Goal: Task Accomplishment & Management: Manage account settings

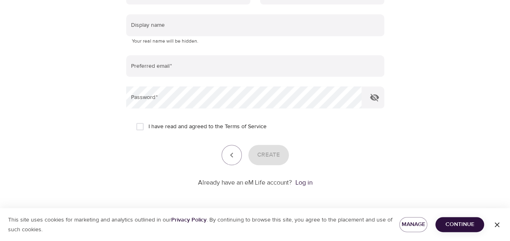
scroll to position [180, 0]
click at [302, 182] on link "Log in" at bounding box center [303, 182] width 17 height 8
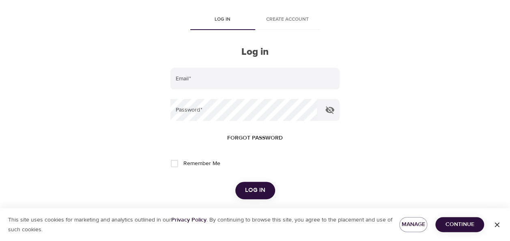
scroll to position [31, 0]
click at [263, 138] on span "Forgot password" at bounding box center [255, 138] width 56 height 10
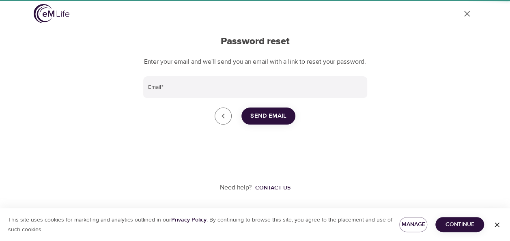
scroll to position [15, 0]
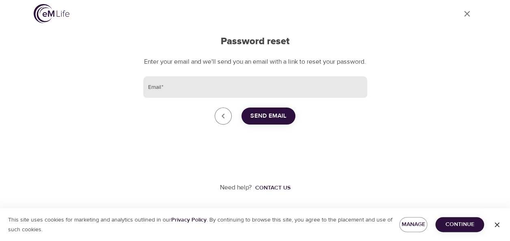
click at [279, 88] on input "Email   *" at bounding box center [255, 87] width 224 height 22
type input "[PERSON_NAME][EMAIL_ADDRESS][PERSON_NAME][DOMAIN_NAME]"
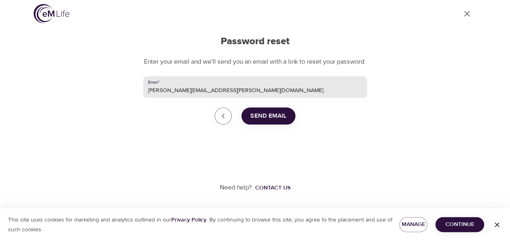
click at [275, 113] on span "Send Email" at bounding box center [268, 116] width 36 height 11
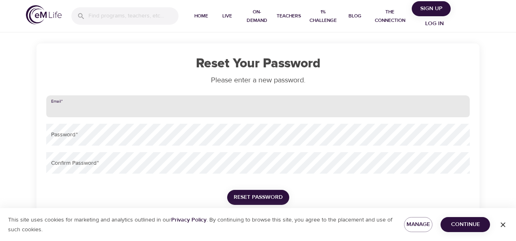
click at [195, 103] on input "email" at bounding box center [257, 106] width 423 height 22
type input "[PERSON_NAME][EMAIL_ADDRESS][PERSON_NAME][DOMAIN_NAME]"
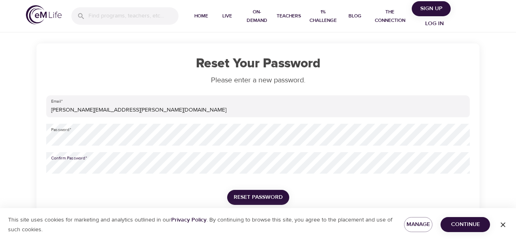
click at [264, 198] on span "Reset Password" at bounding box center [258, 197] width 49 height 10
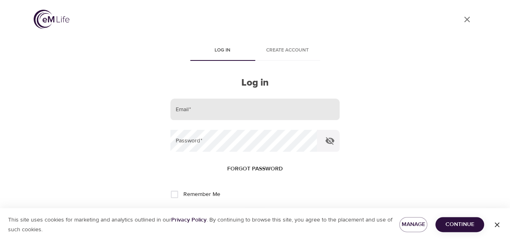
click at [277, 114] on input "email" at bounding box center [254, 110] width 169 height 22
type input "[PERSON_NAME][EMAIL_ADDRESS][PERSON_NAME][DOMAIN_NAME]"
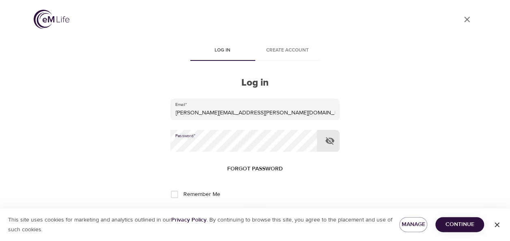
click at [466, 226] on span "Continue" at bounding box center [460, 224] width 36 height 10
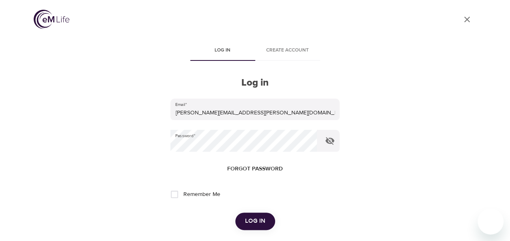
click at [250, 223] on span "Log in" at bounding box center [255, 221] width 20 height 11
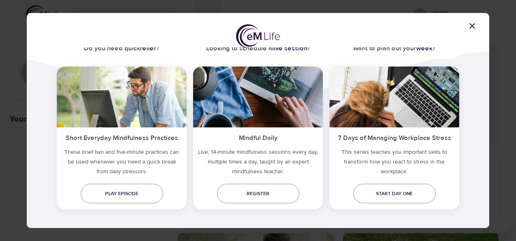
scroll to position [69, 0]
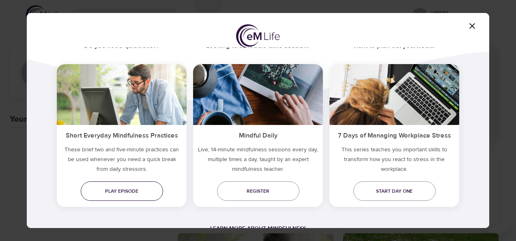
click at [146, 187] on span "Play episode" at bounding box center [121, 191] width 69 height 9
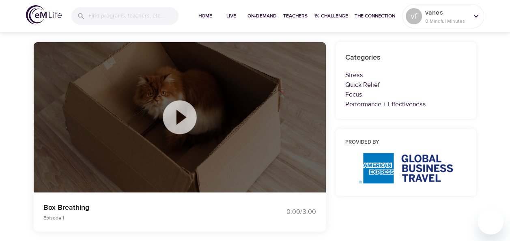
click at [183, 111] on icon at bounding box center [180, 117] width 34 height 34
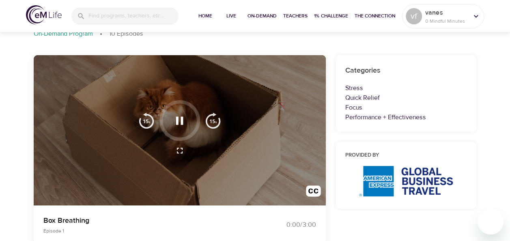
scroll to position [49, 0]
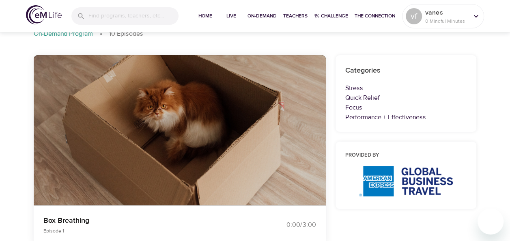
click at [186, 119] on icon "button" at bounding box center [179, 121] width 14 height 14
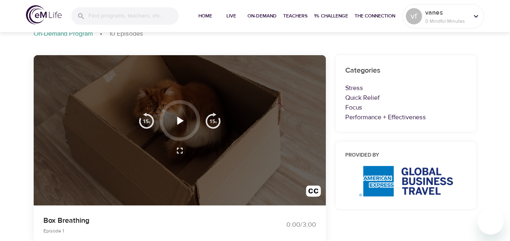
click at [178, 123] on icon "button" at bounding box center [180, 120] width 6 height 8
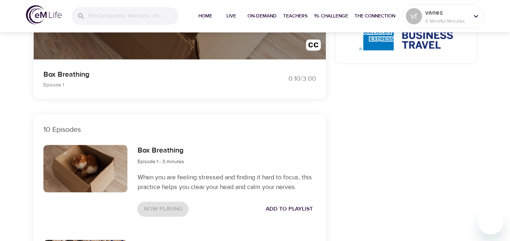
scroll to position [195, 0]
